Goal: Information Seeking & Learning: Learn about a topic

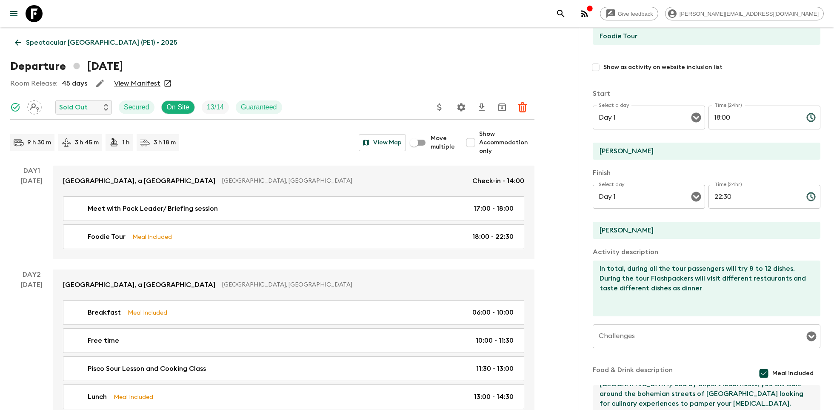
click at [33, 14] on icon at bounding box center [34, 13] width 17 height 17
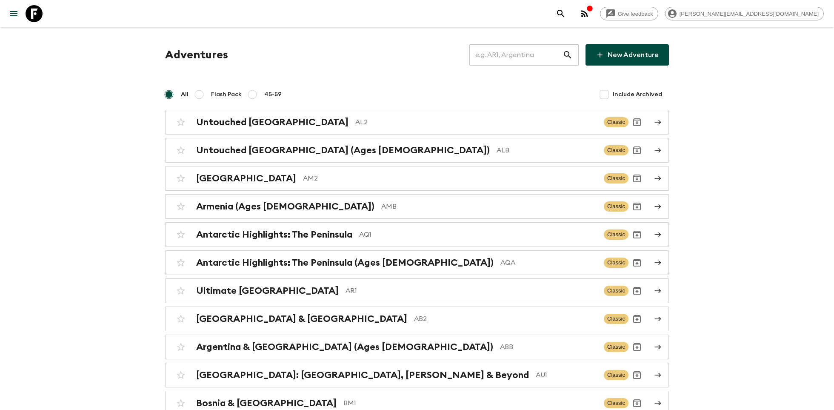
click at [521, 49] on input "text" at bounding box center [515, 55] width 93 height 24
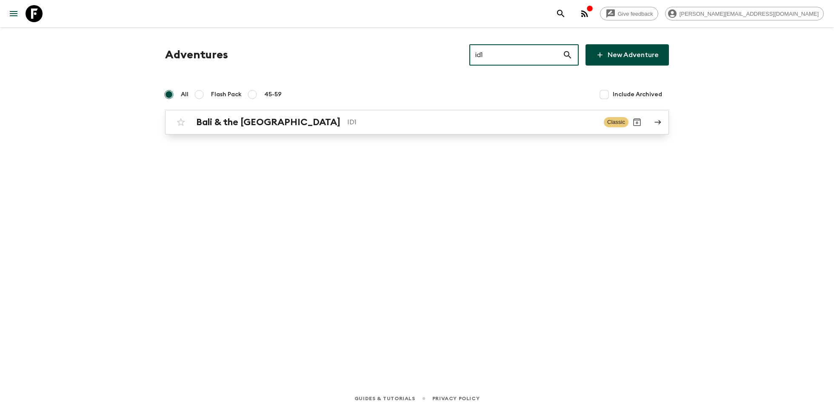
type input "id1"
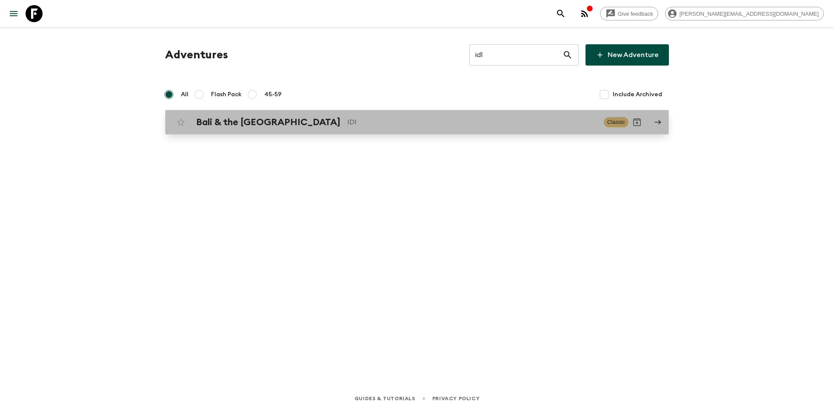
click at [303, 116] on div "Bali & the [GEOGRAPHIC_DATA] ID1 Classic" at bounding box center [400, 122] width 456 height 17
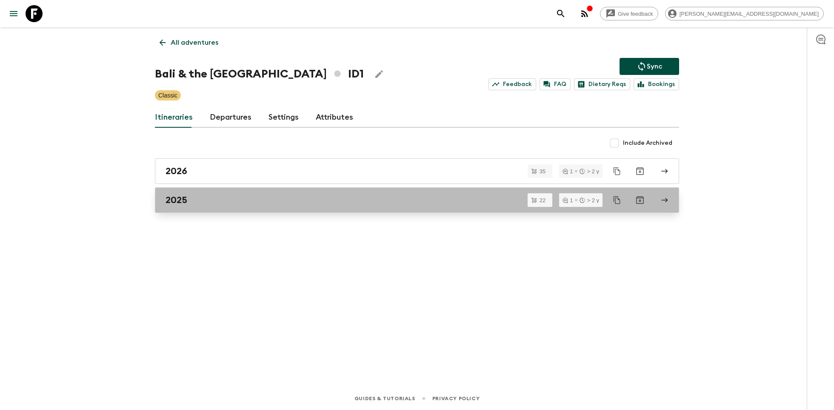
click at [267, 197] on div "2025" at bounding box center [409, 199] width 487 height 11
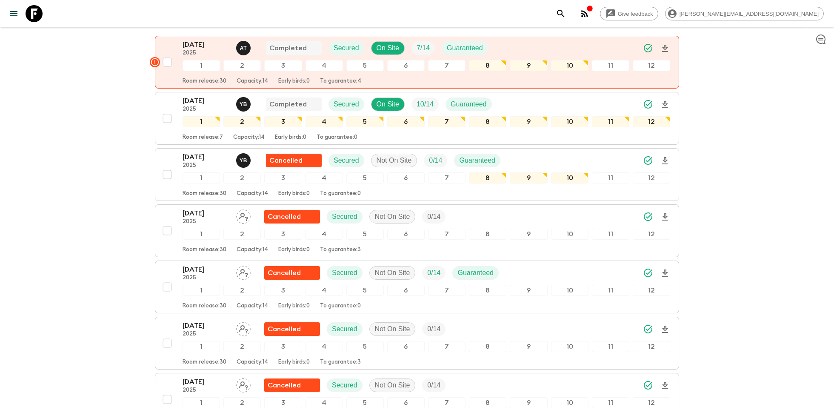
scroll to position [120, 0]
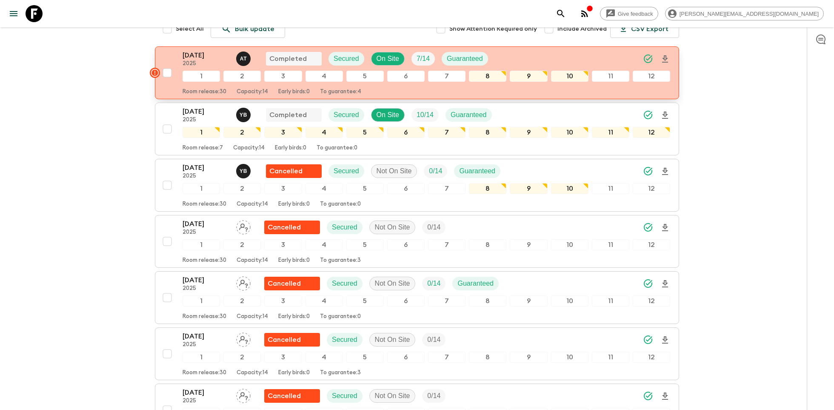
click at [167, 73] on input "checkbox" at bounding box center [167, 72] width 17 height 17
checkbox input "true"
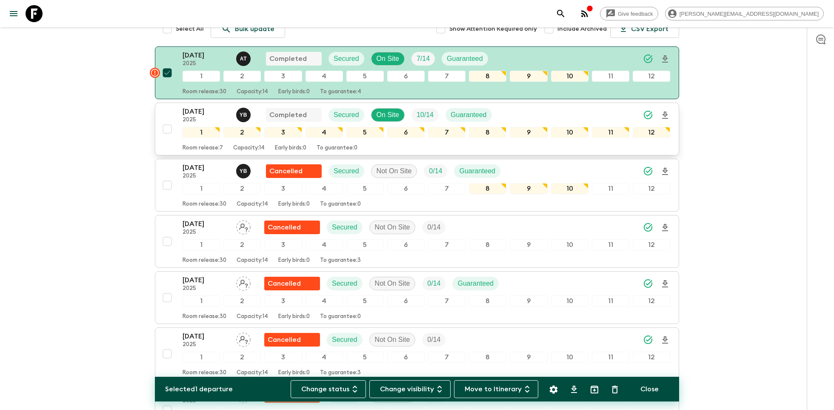
click at [166, 128] on input "checkbox" at bounding box center [167, 128] width 17 height 17
checkbox input "true"
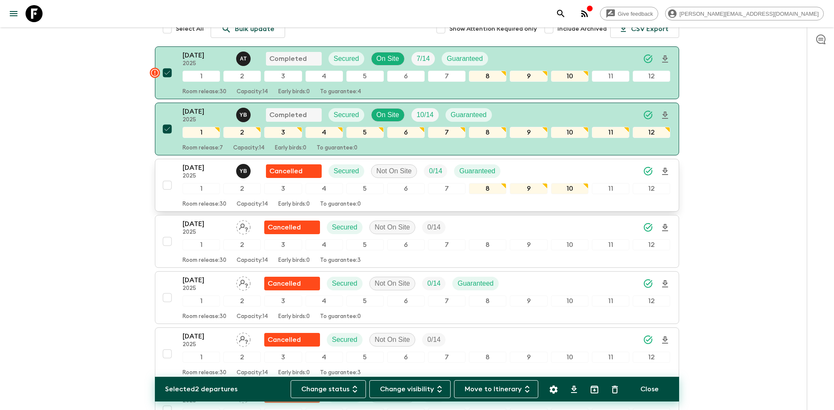
click at [166, 182] on input "checkbox" at bounding box center [167, 185] width 17 height 17
checkbox input "true"
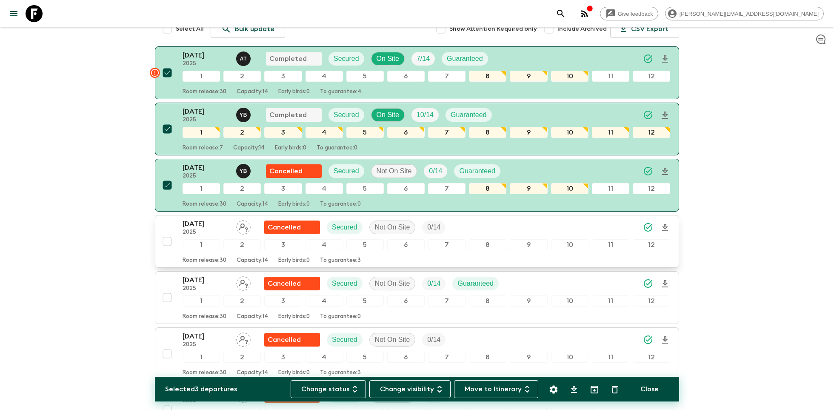
click at [167, 238] on input "checkbox" at bounding box center [167, 241] width 17 height 17
checkbox input "true"
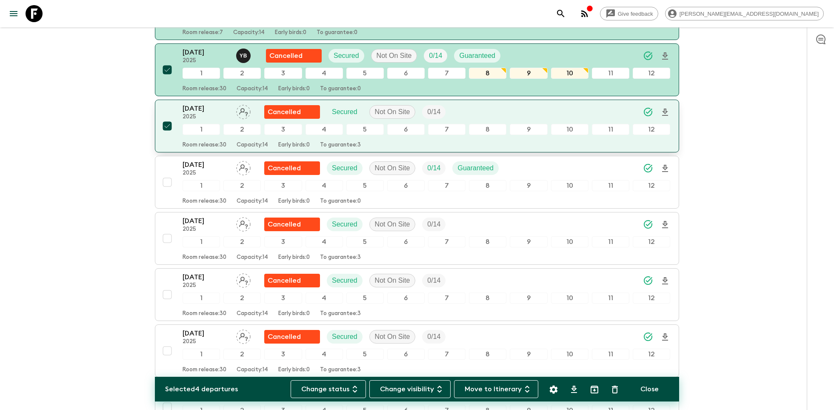
scroll to position [246, 0]
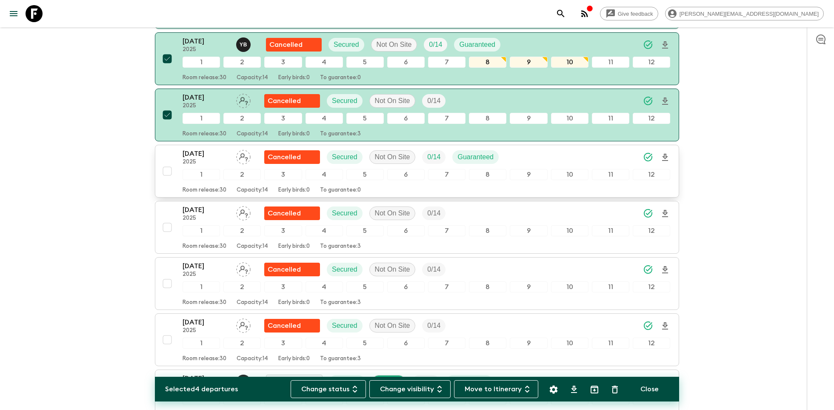
click at [169, 167] on input "checkbox" at bounding box center [167, 171] width 17 height 17
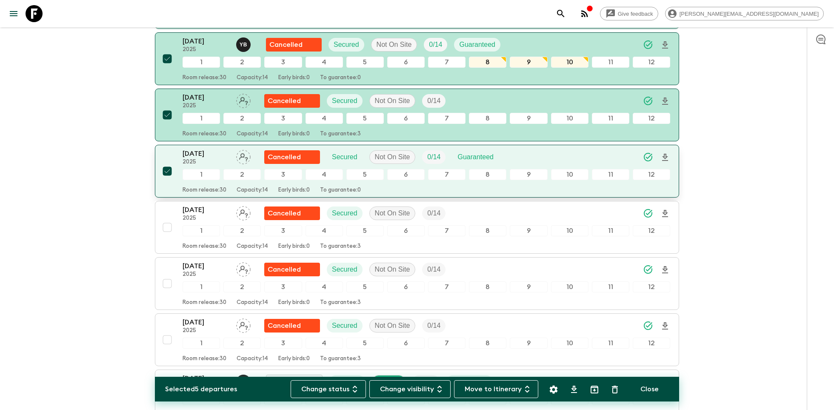
click at [168, 169] on input "checkbox" at bounding box center [167, 171] width 17 height 17
checkbox input "false"
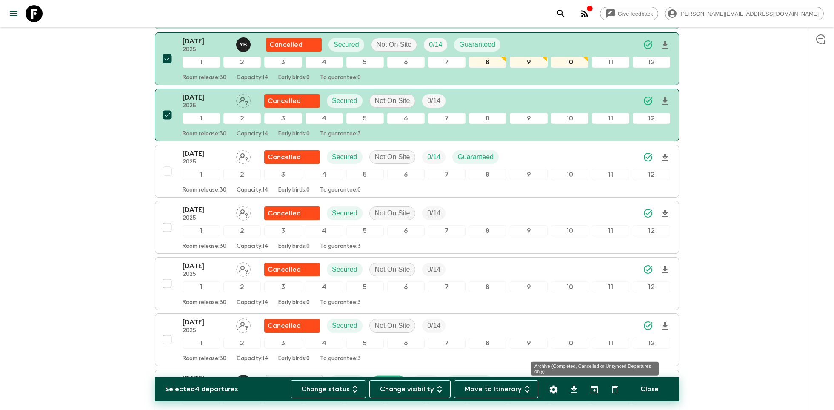
click at [594, 386] on icon "Archive (Completed, Cancelled or Unsynced Departures only)" at bounding box center [594, 389] width 10 height 10
checkbox input "false"
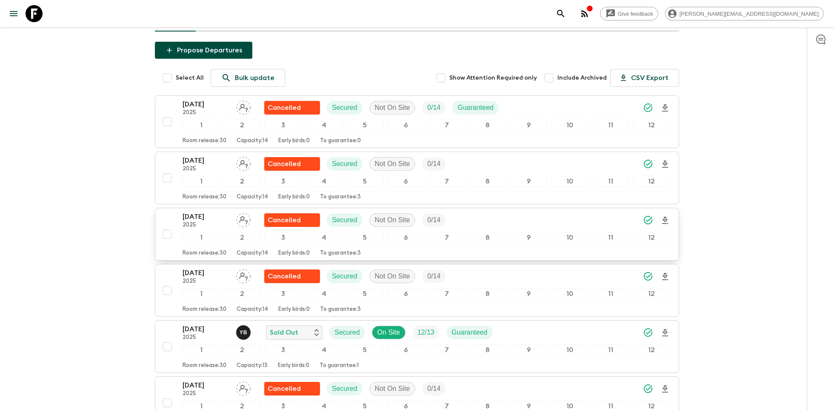
scroll to position [75, 0]
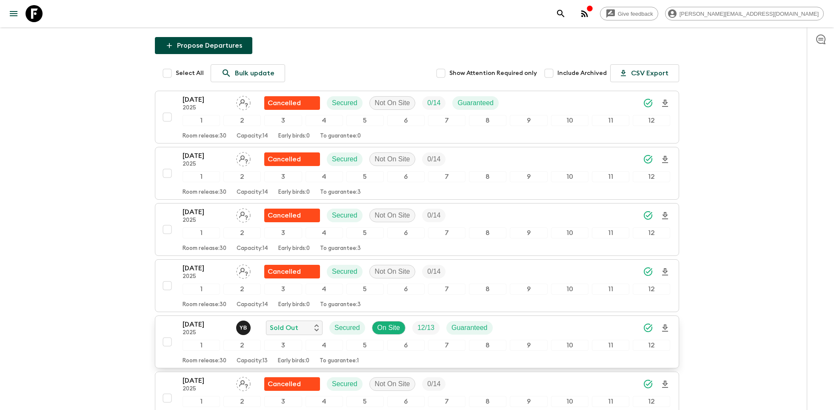
click at [538, 315] on button "[DATE] 2025 Y B Sold Out Secured On Site 12 / 13 Guaranteed 1 2 3 4 5 6 7 8 9 1…" at bounding box center [417, 341] width 524 height 53
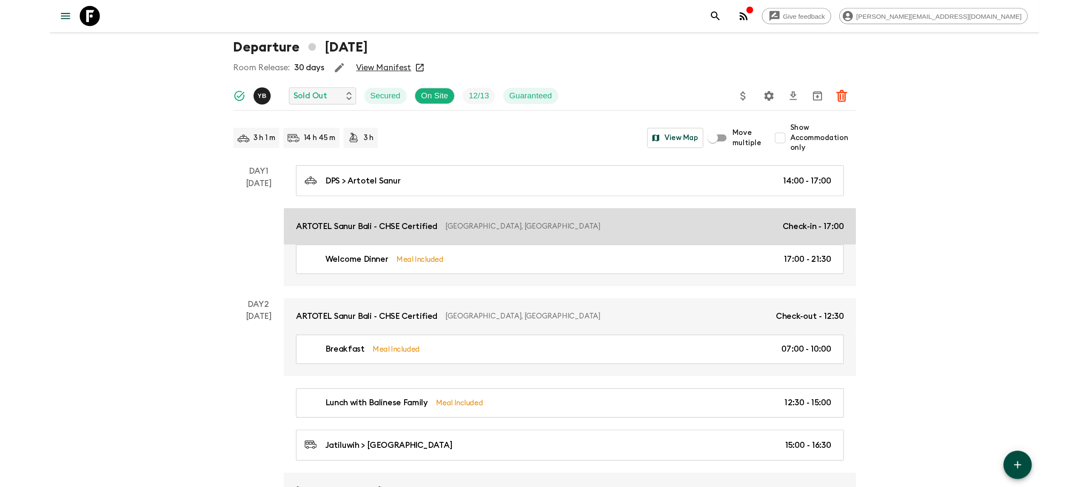
scroll to position [29, 0]
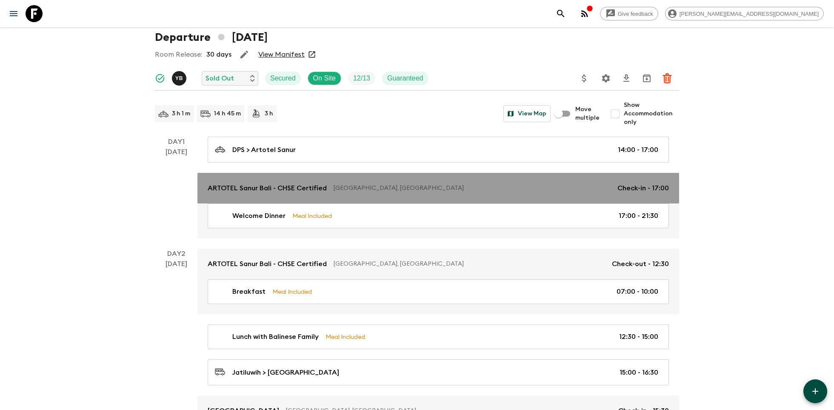
click at [254, 192] on p "ARTOTEL Sanur Bali - CHSE Certified" at bounding box center [267, 188] width 119 height 10
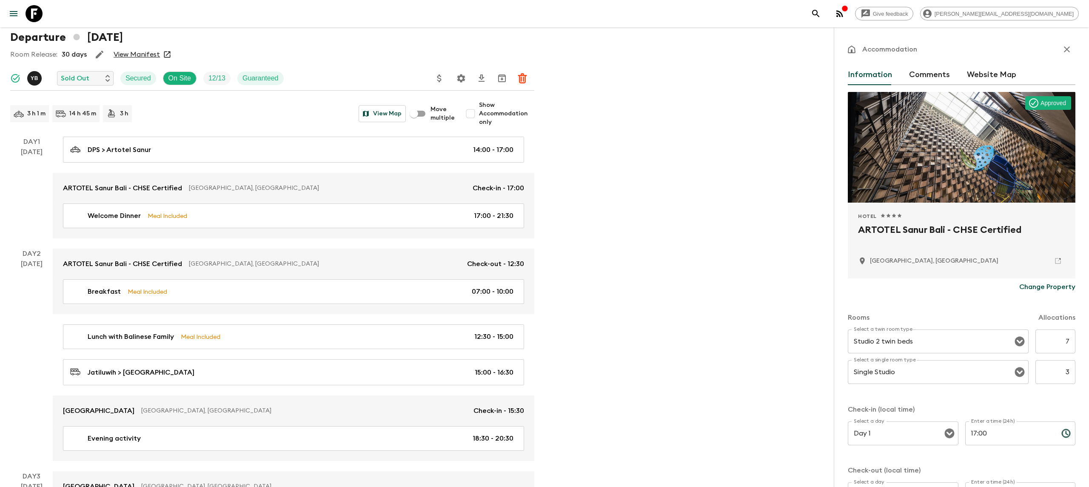
click at [34, 3] on link at bounding box center [34, 14] width 24 height 24
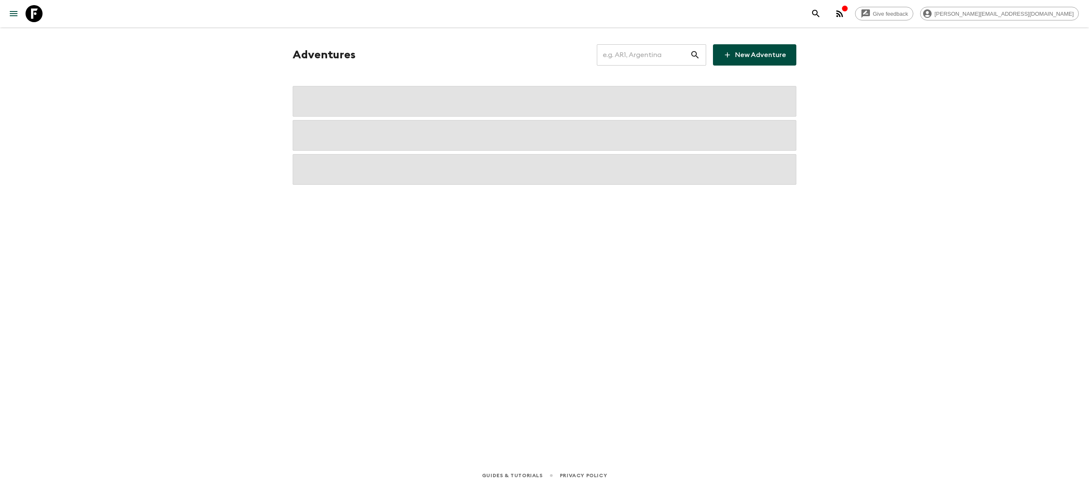
click at [637, 53] on input "text" at bounding box center [643, 55] width 93 height 24
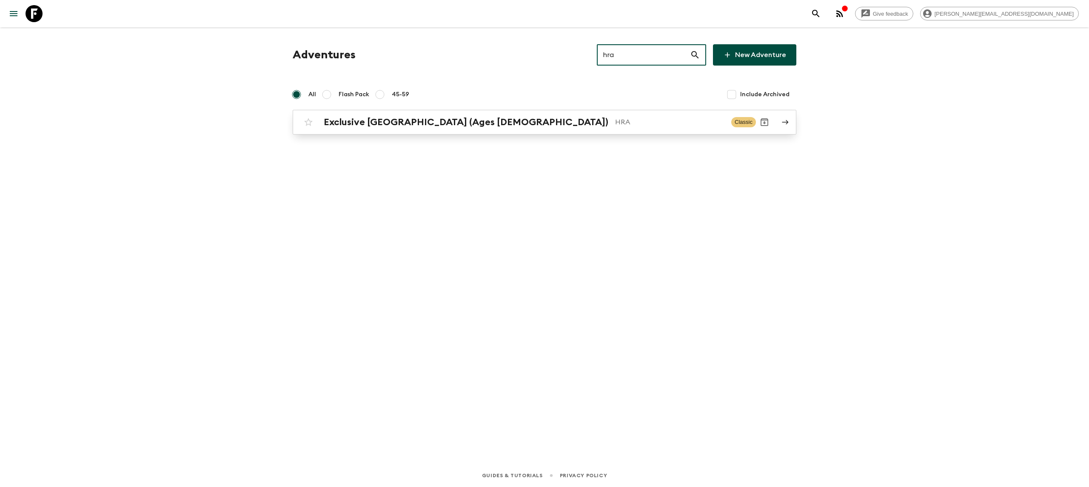
type input "hra"
click at [522, 128] on div "Exclusive [GEOGRAPHIC_DATA] (Ages [DEMOGRAPHIC_DATA]) HRA Classic" at bounding box center [528, 122] width 456 height 17
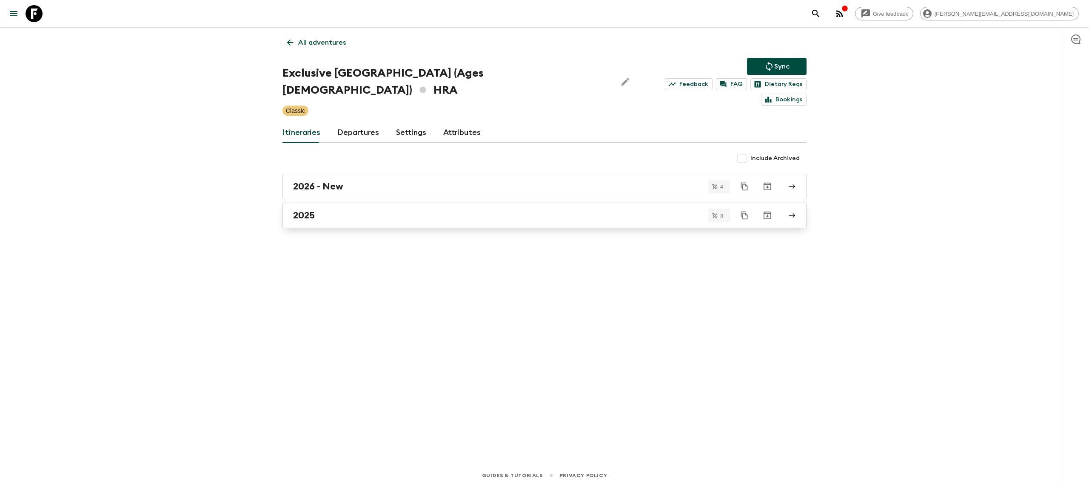
click at [383, 207] on link "2025" at bounding box center [545, 216] width 524 height 26
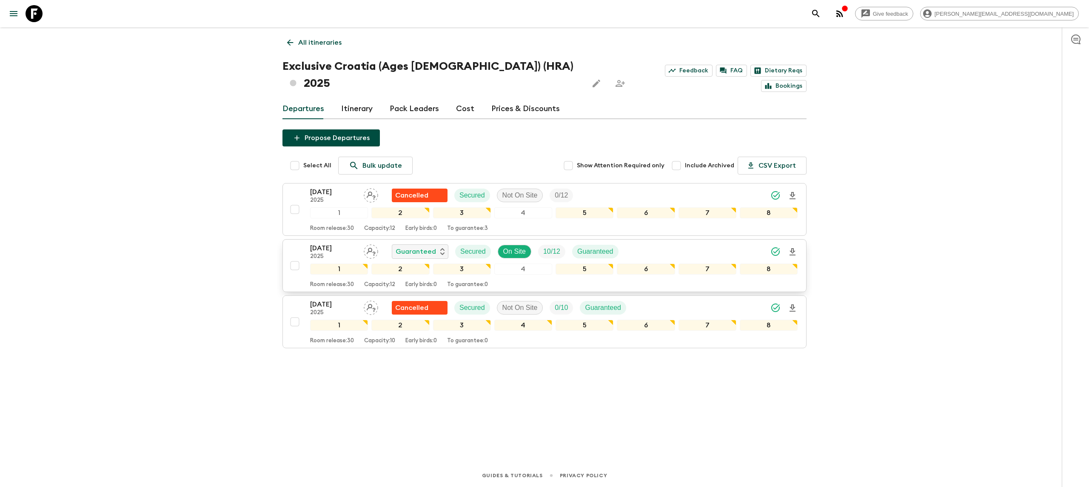
click at [320, 243] on p "[DATE]" at bounding box center [333, 248] width 47 height 10
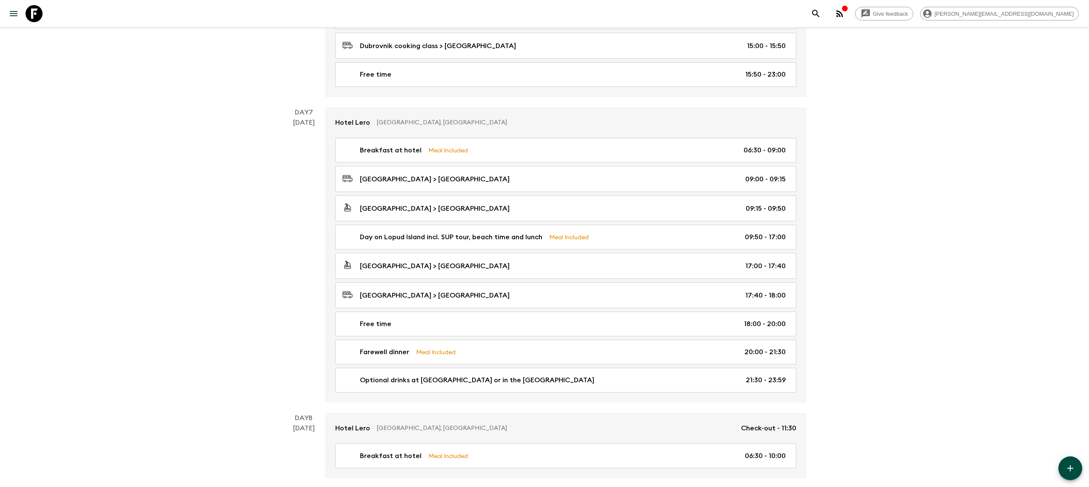
scroll to position [1636, 0]
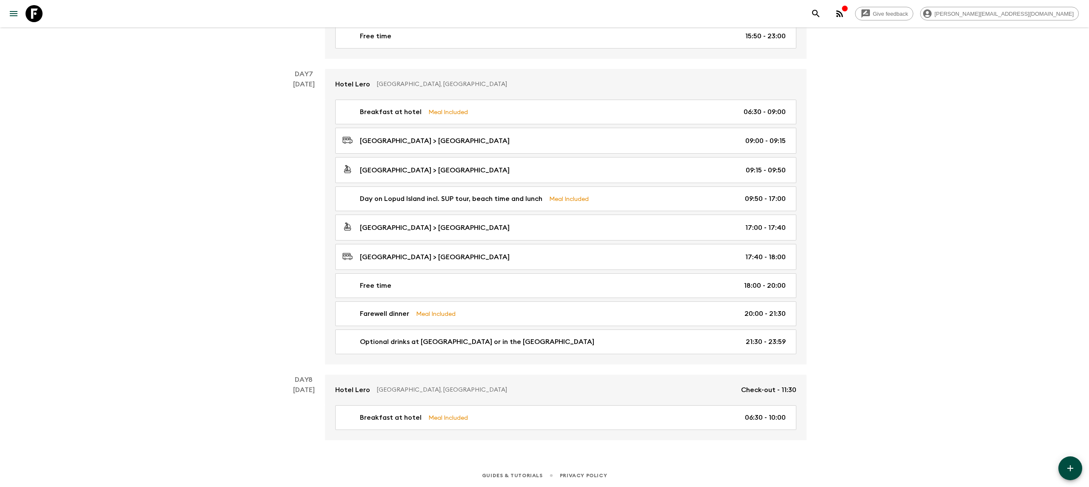
drag, startPoint x: 45, startPoint y: 15, endPoint x: 66, endPoint y: 2, distance: 24.1
click at [45, 14] on link at bounding box center [34, 14] width 24 height 24
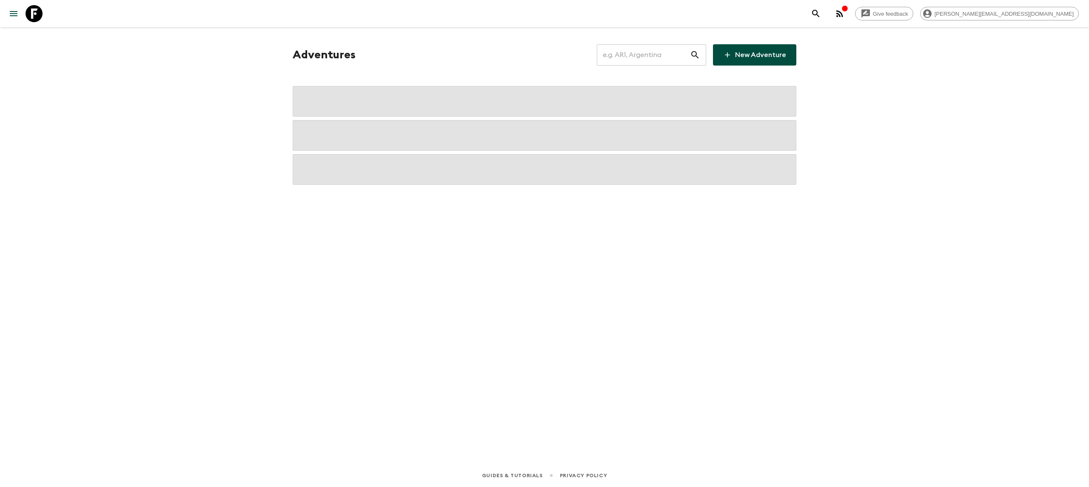
click at [637, 63] on input "text" at bounding box center [643, 55] width 93 height 24
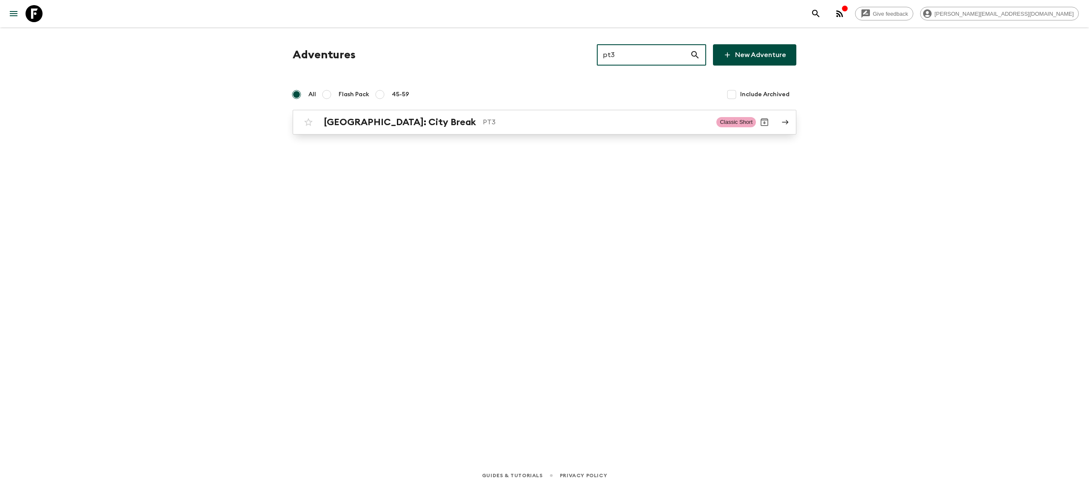
type input "pt3"
click at [483, 123] on p "PT3" at bounding box center [596, 122] width 227 height 10
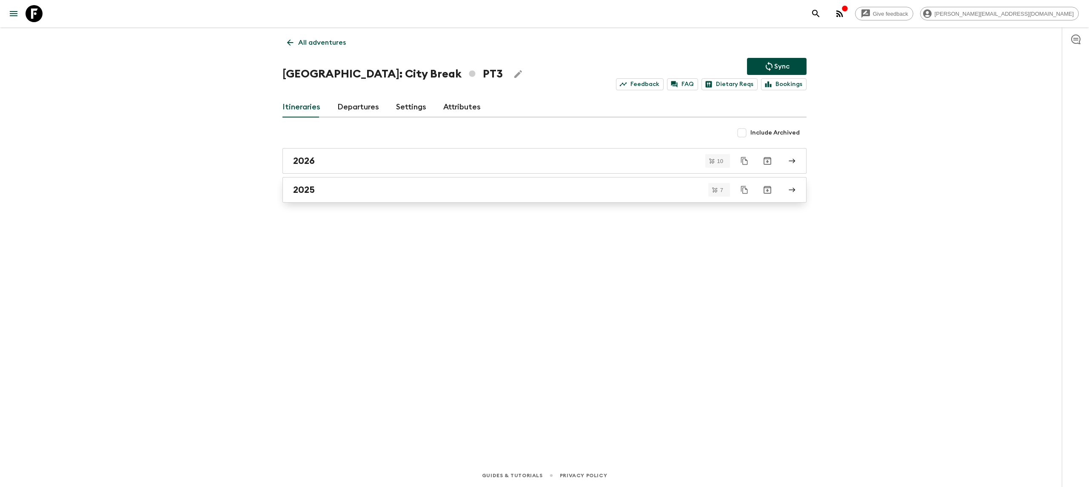
click at [307, 190] on h2 "2025" at bounding box center [304, 189] width 22 height 11
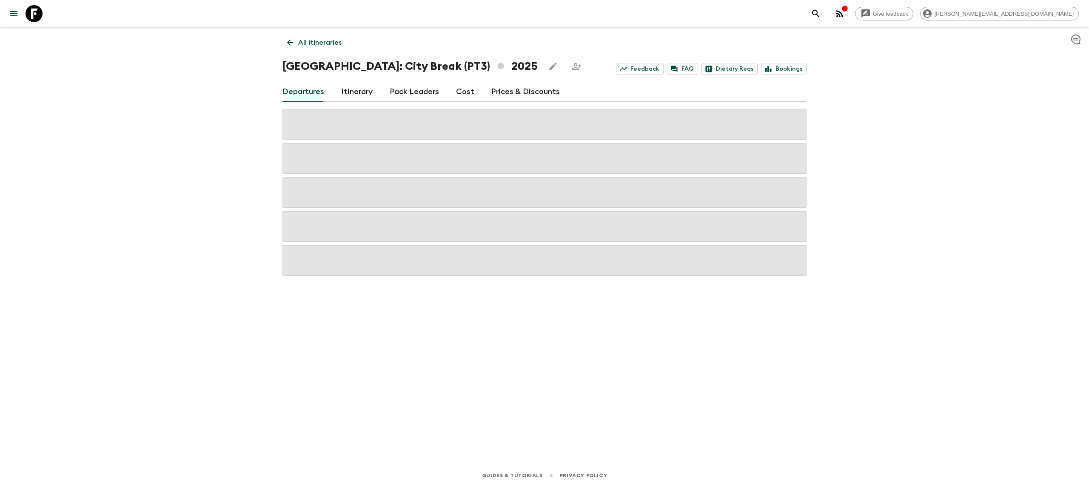
click at [352, 90] on link "Itinerary" at bounding box center [356, 92] width 31 height 20
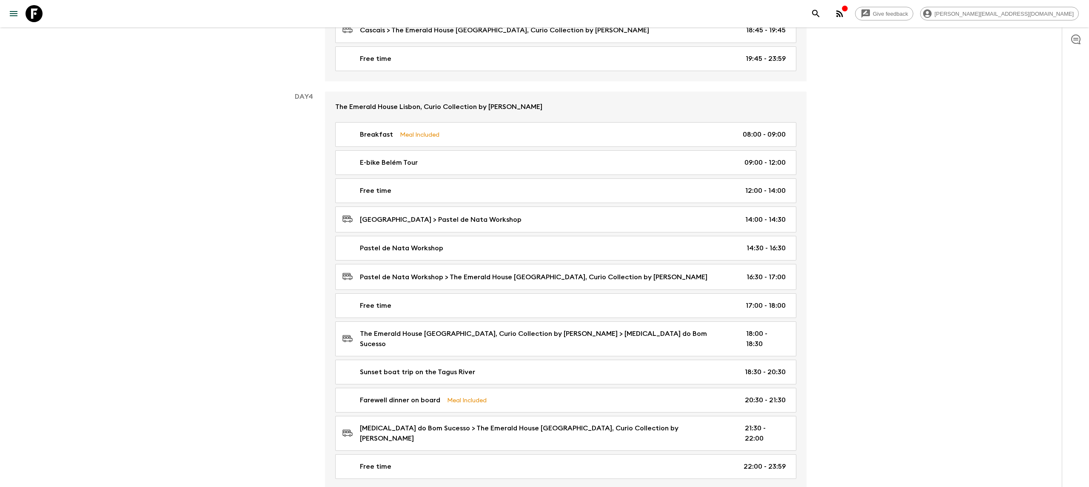
scroll to position [929, 0]
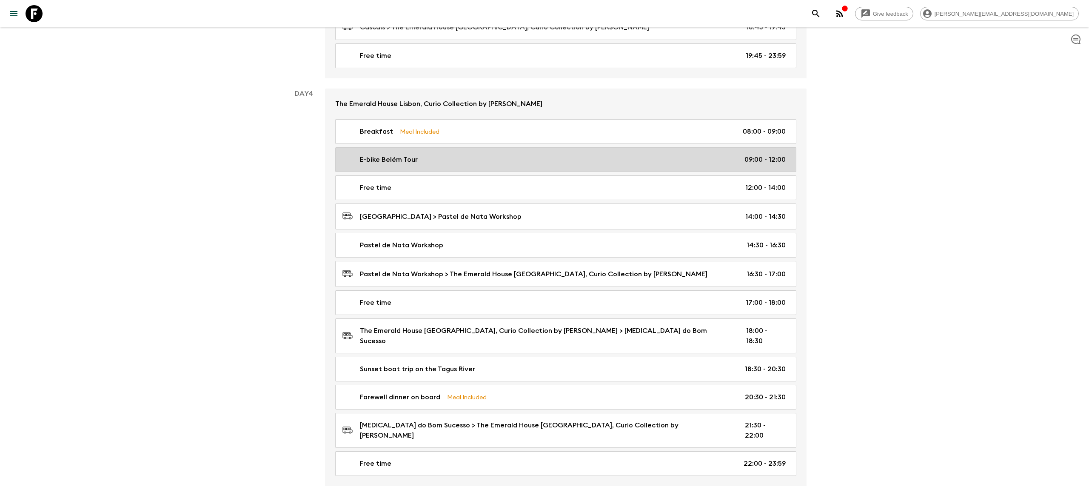
click at [447, 165] on div "E-bike Belém Tour 09:00 - 12:00" at bounding box center [564, 159] width 443 height 10
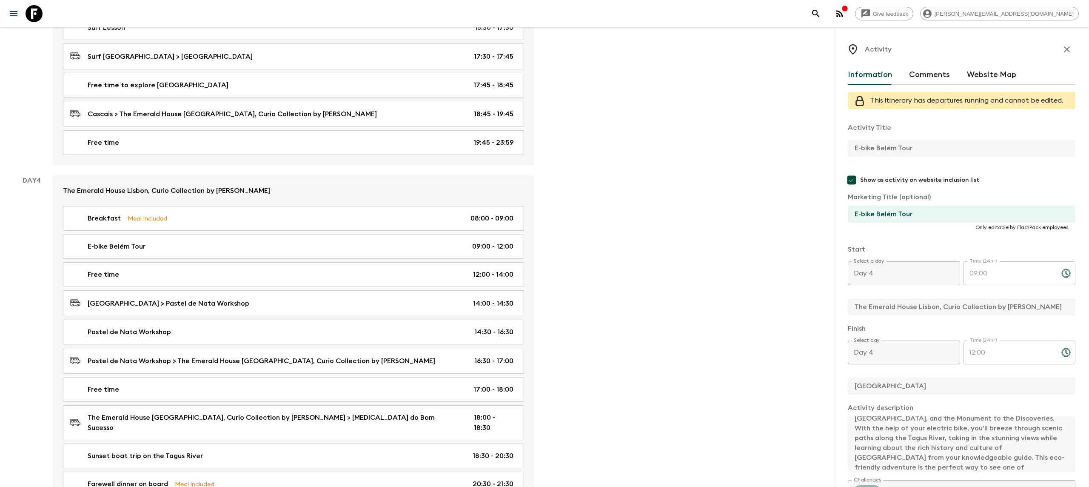
scroll to position [49, 0]
